Goal: Information Seeking & Learning: Learn about a topic

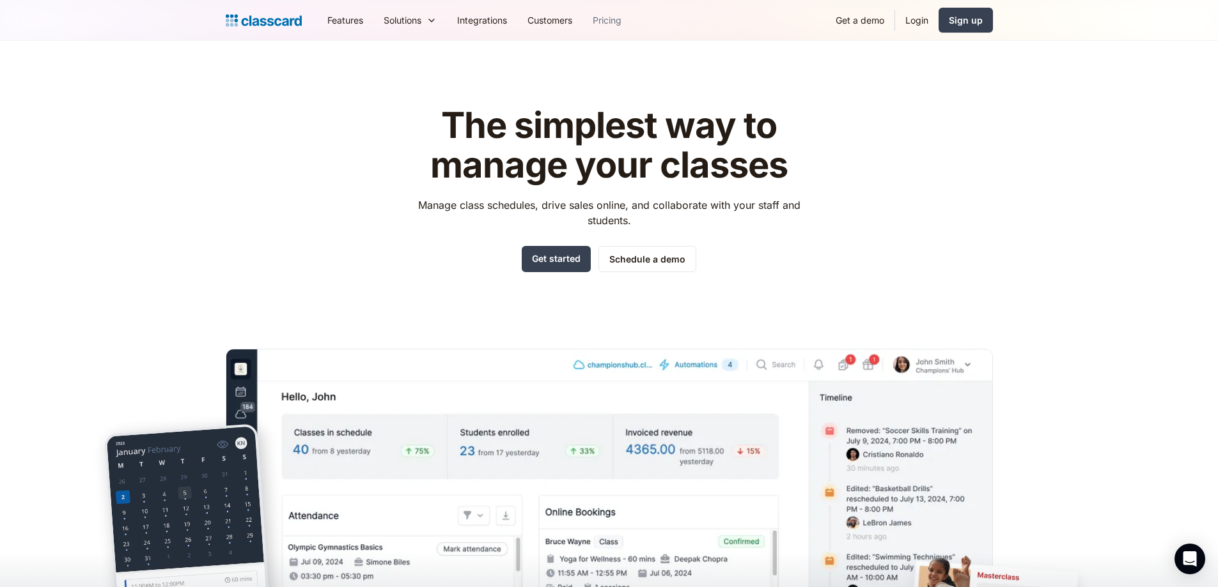
click at [609, 23] on link "Pricing" at bounding box center [606, 20] width 49 height 29
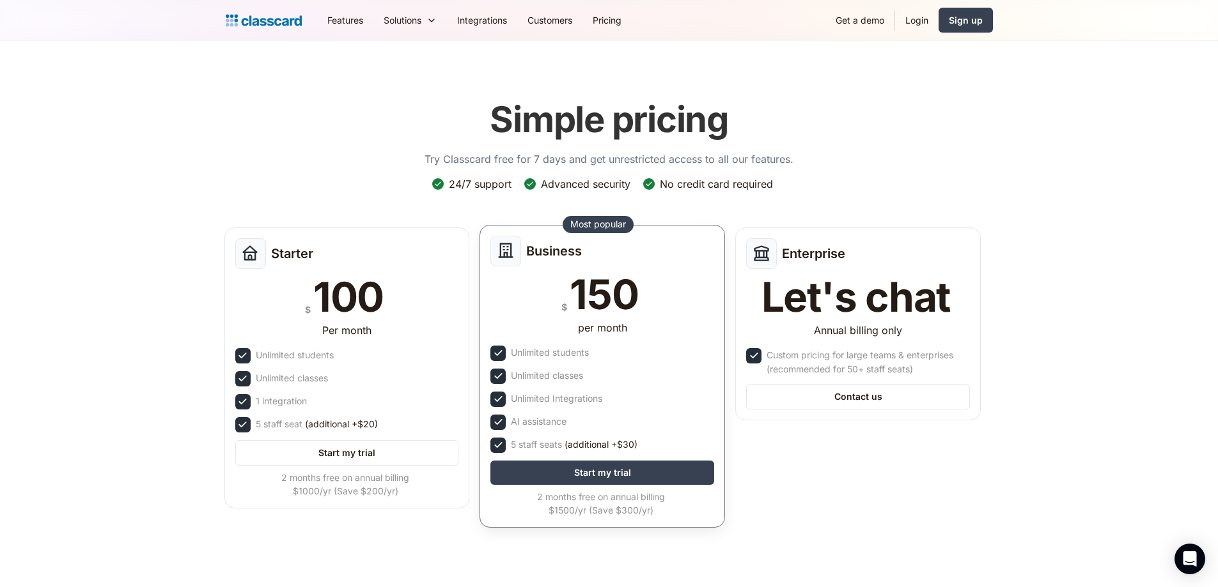
click at [577, 313] on div "150" at bounding box center [604, 294] width 68 height 41
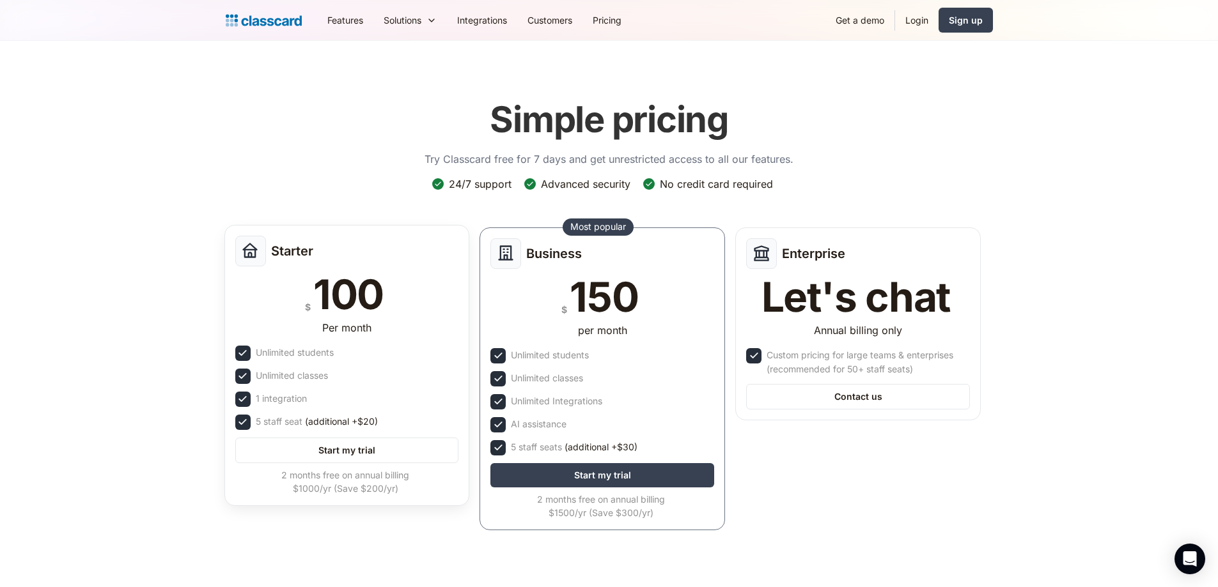
click at [414, 305] on div "$ 100" at bounding box center [347, 294] width 224 height 41
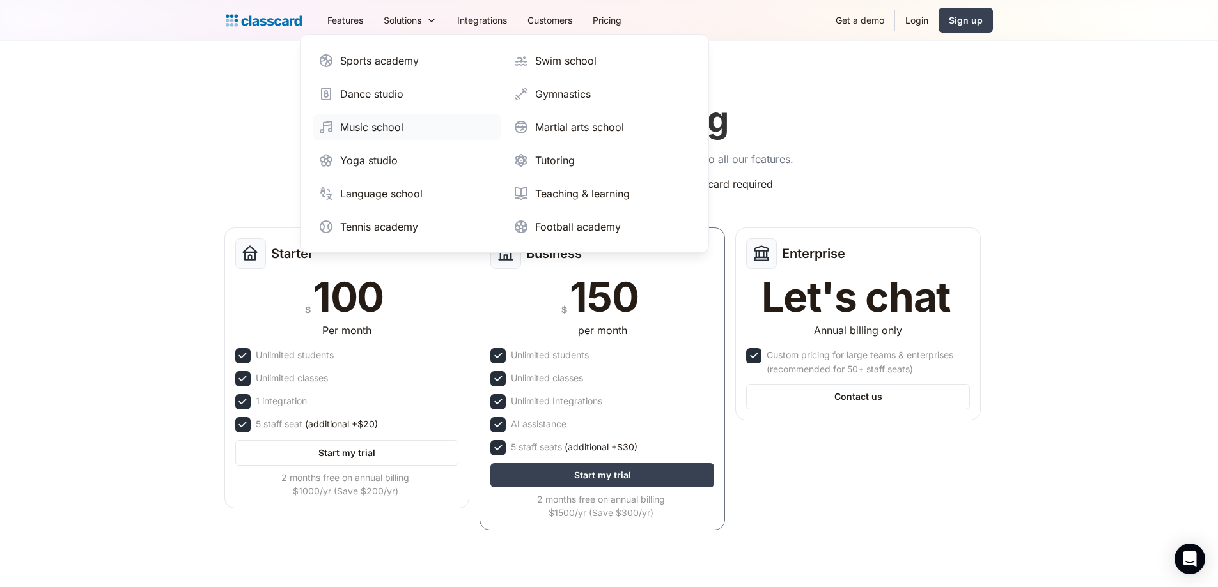
click at [371, 125] on div "Music school" at bounding box center [371, 127] width 63 height 15
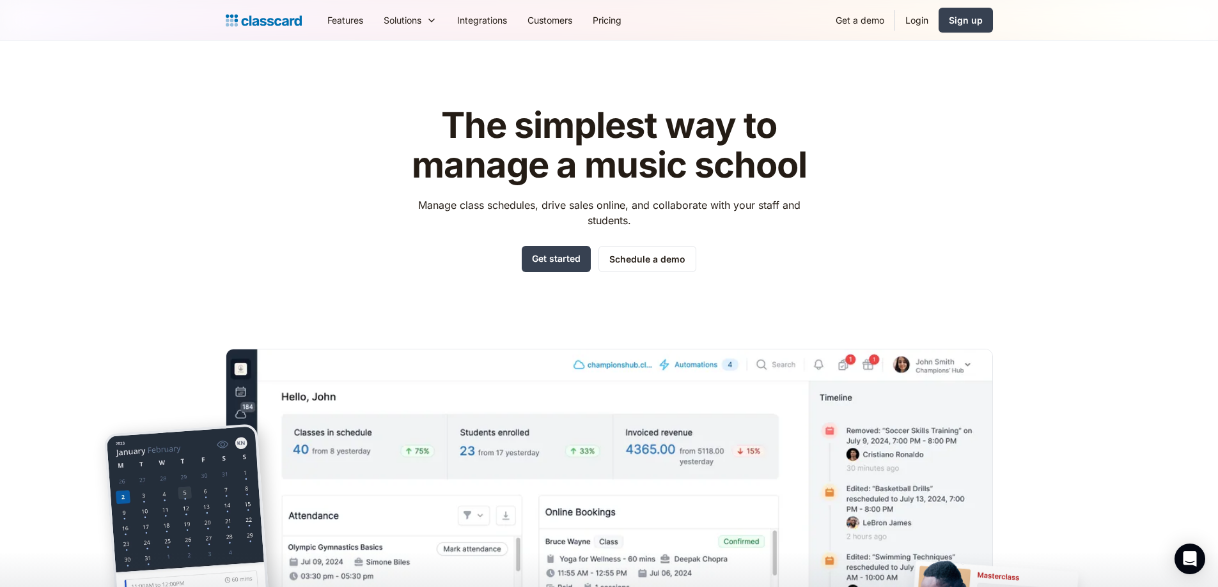
click at [262, 217] on div "The simplest way to manage a music school Manage class schedules, drive sales o…" at bounding box center [609, 387] width 767 height 602
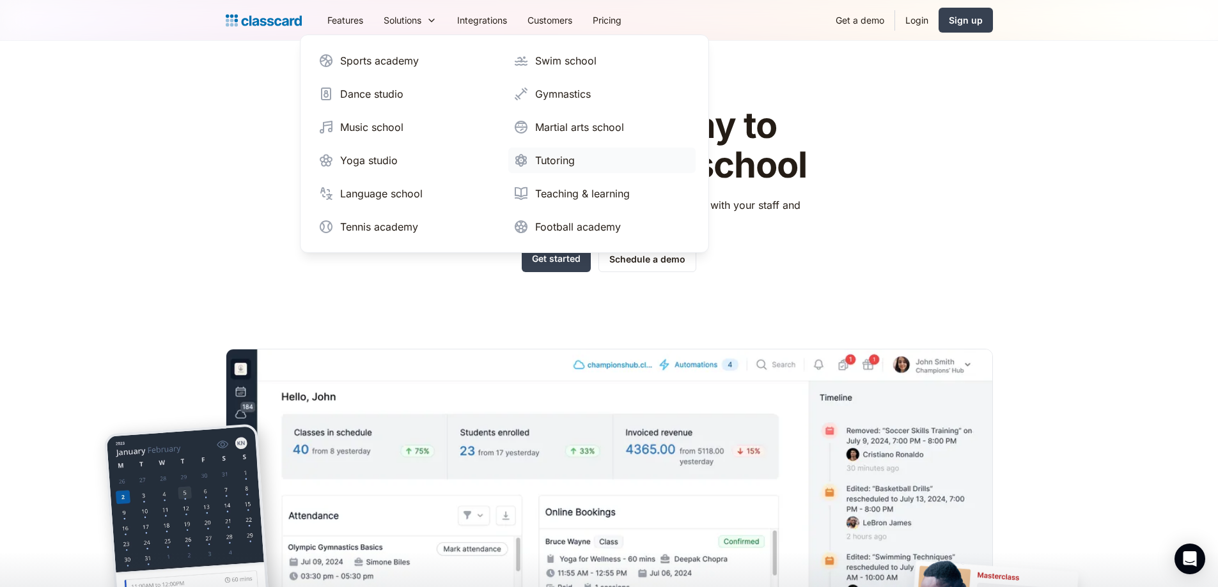
click at [551, 157] on div "Tutoring" at bounding box center [555, 160] width 40 height 15
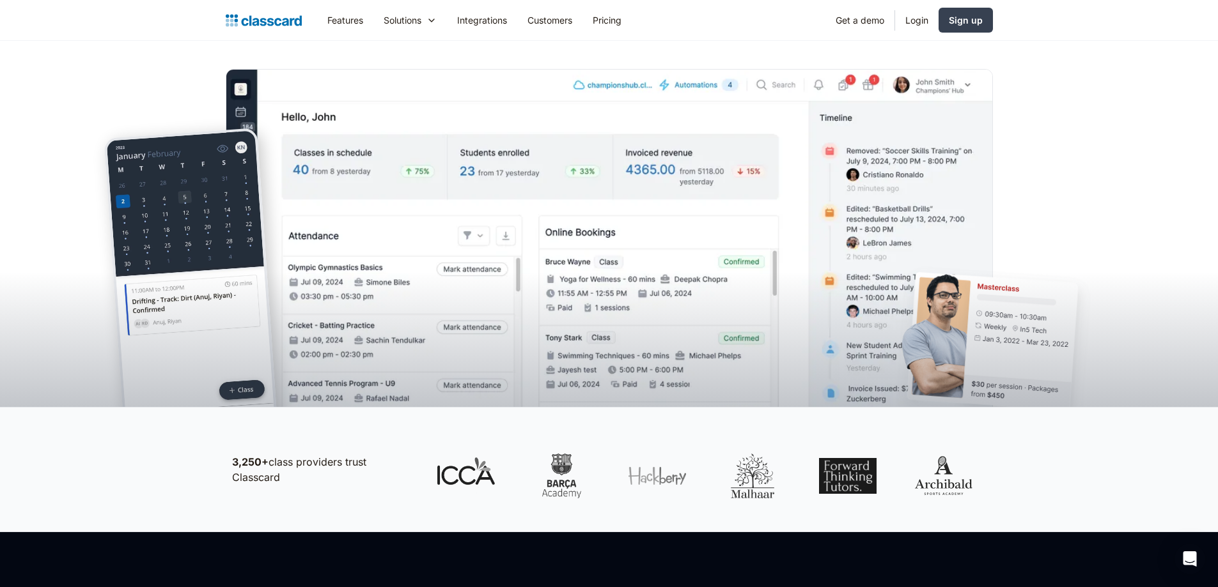
scroll to position [64, 0]
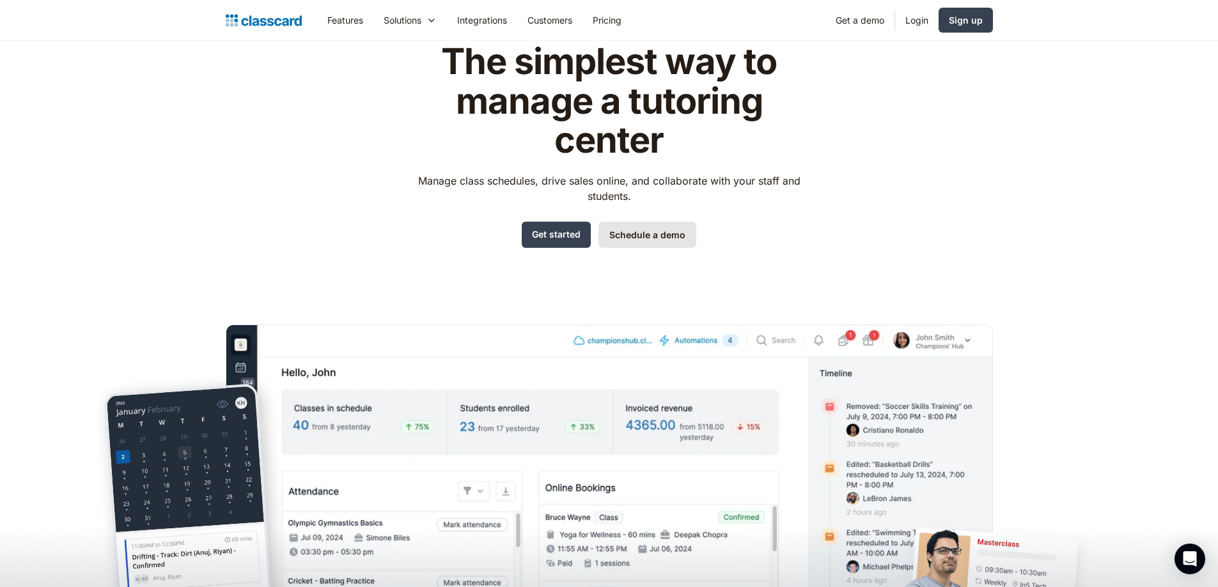
click at [635, 241] on link "Schedule a demo" at bounding box center [647, 235] width 98 height 26
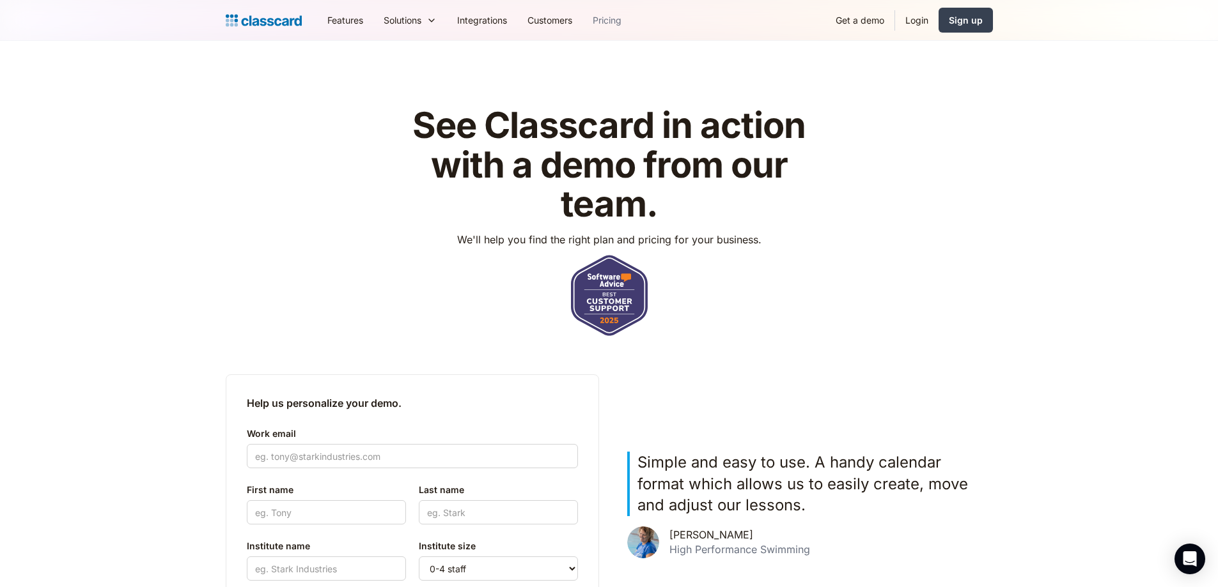
click at [618, 17] on link "Pricing" at bounding box center [606, 20] width 49 height 29
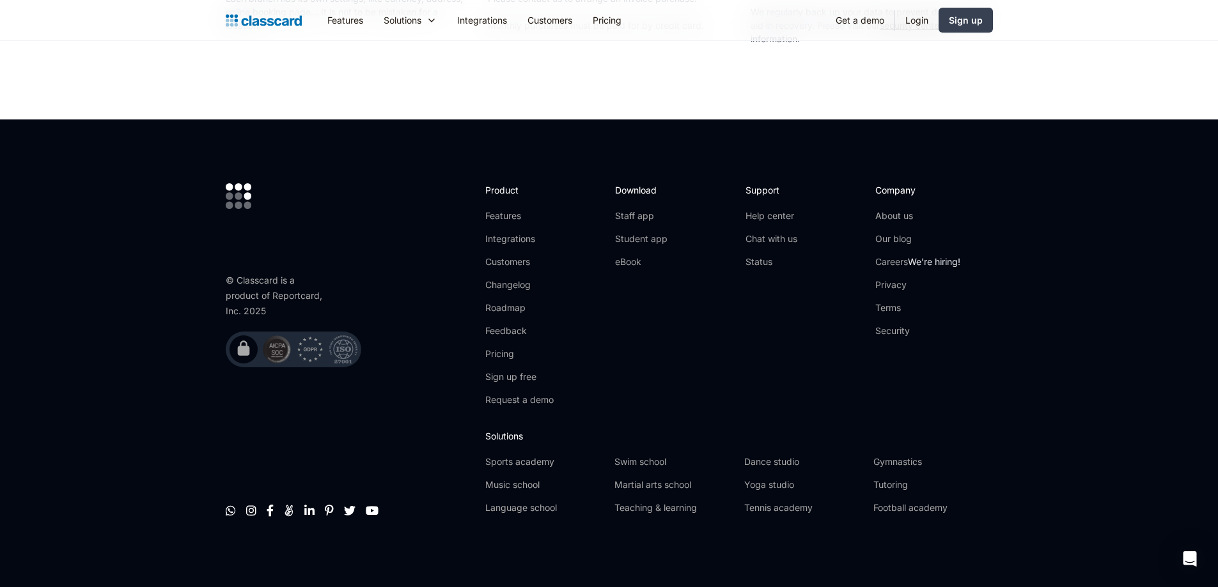
scroll to position [2400, 0]
